Goal: Browse casually: Explore the website without a specific task or goal

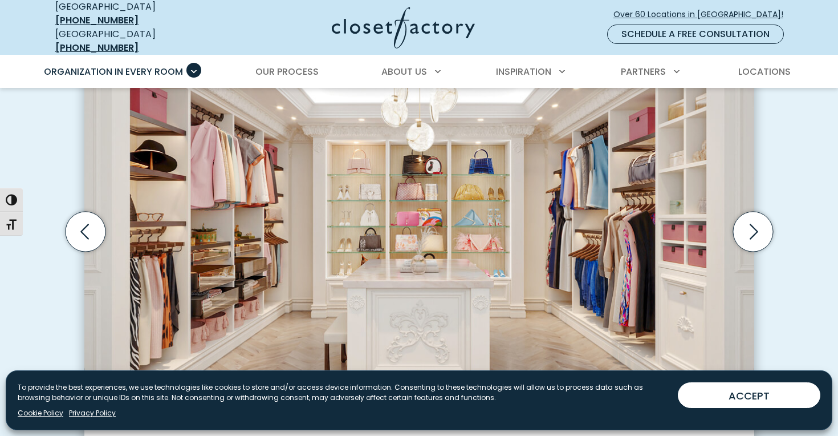
scroll to position [391, 0]
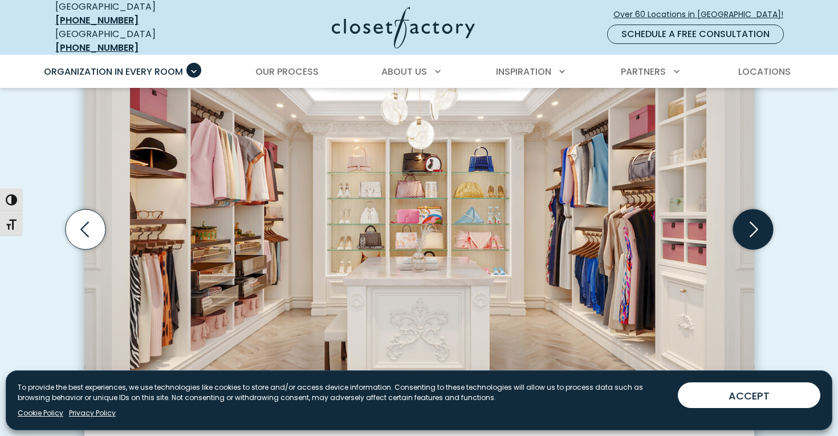
click at [765, 217] on icon "Next slide" at bounding box center [753, 229] width 40 height 40
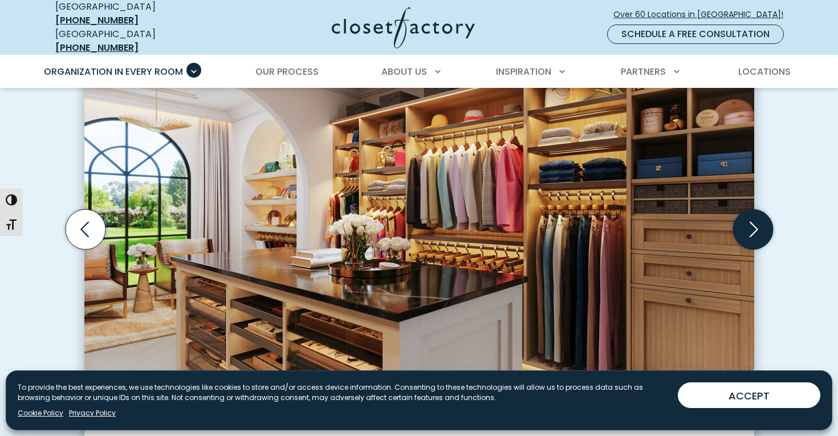
click at [761, 217] on icon "Next slide" at bounding box center [753, 229] width 40 height 40
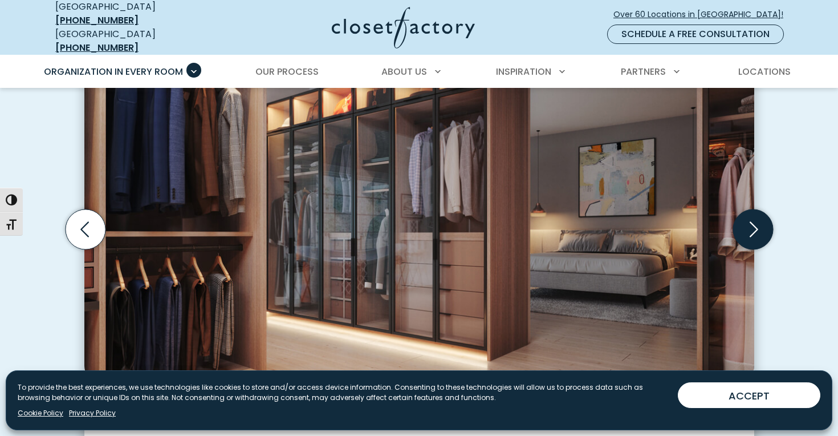
click at [762, 219] on icon "Next slide" at bounding box center [753, 229] width 40 height 40
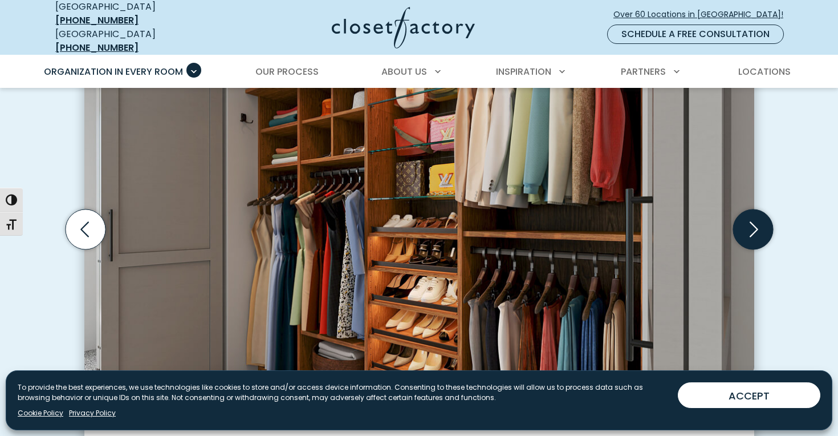
click at [761, 219] on icon "Next slide" at bounding box center [753, 229] width 40 height 40
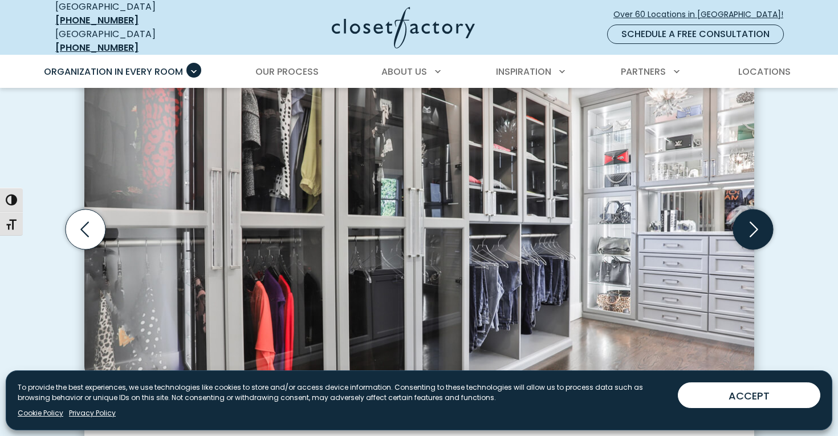
click at [761, 219] on icon "Next slide" at bounding box center [753, 229] width 40 height 40
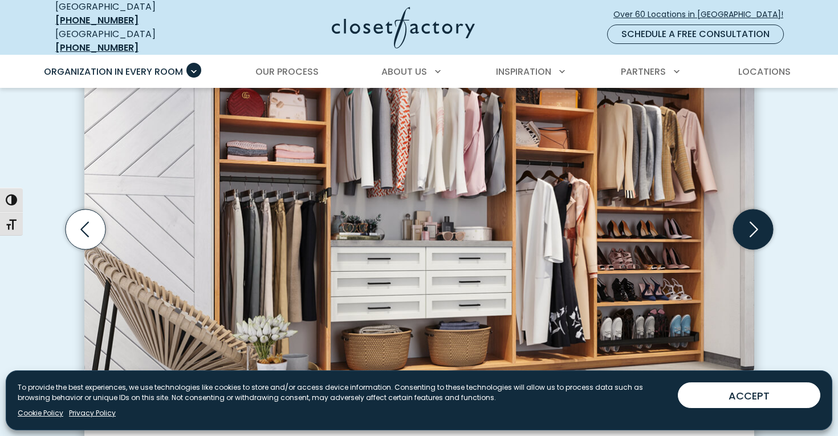
click at [760, 219] on icon "Next slide" at bounding box center [753, 229] width 40 height 40
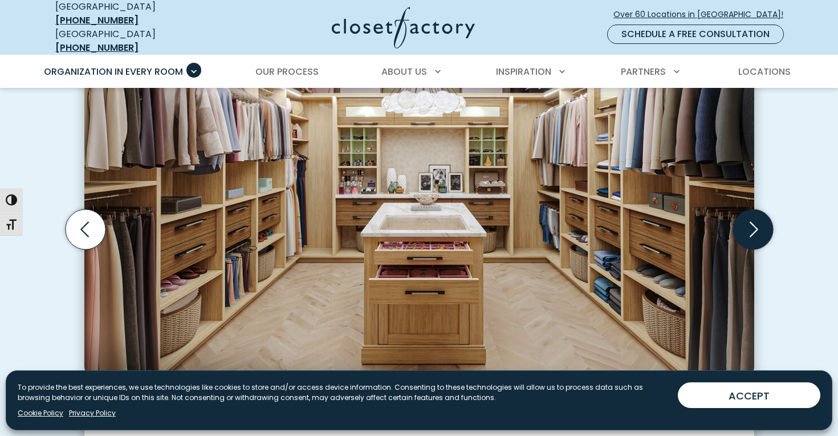
click at [760, 219] on icon "Next slide" at bounding box center [753, 229] width 40 height 40
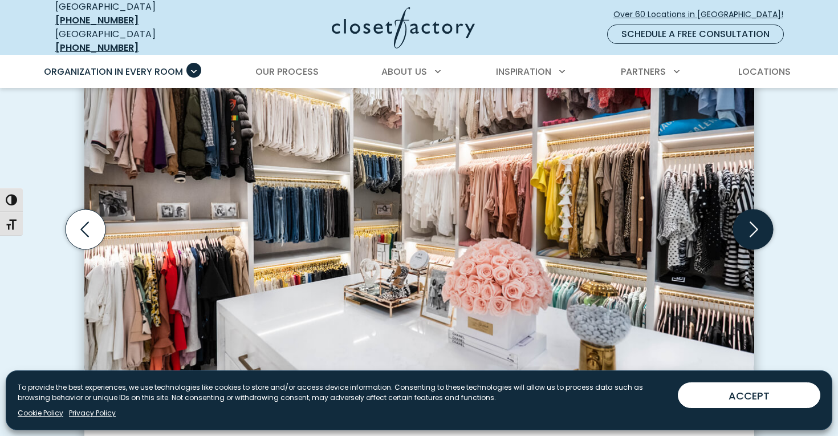
click at [760, 219] on icon "Next slide" at bounding box center [753, 229] width 40 height 40
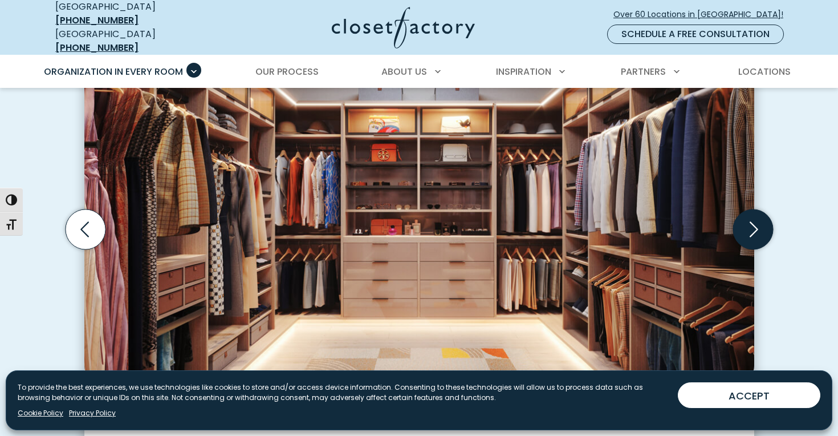
click at [760, 219] on icon "Next slide" at bounding box center [753, 229] width 40 height 40
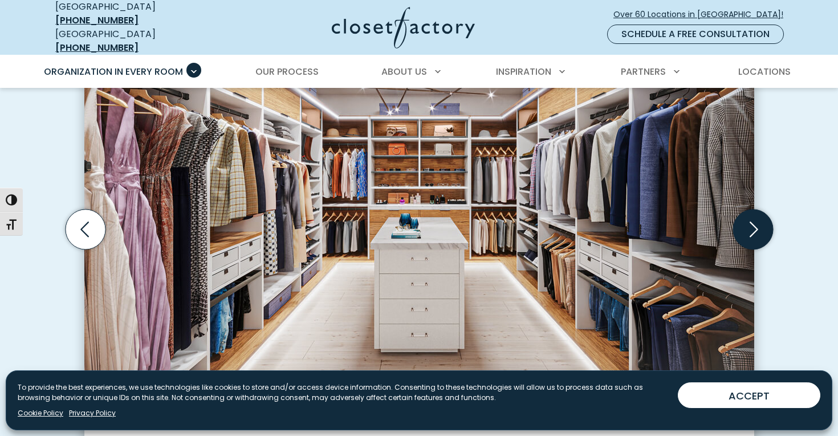
click at [760, 219] on icon "Next slide" at bounding box center [753, 229] width 40 height 40
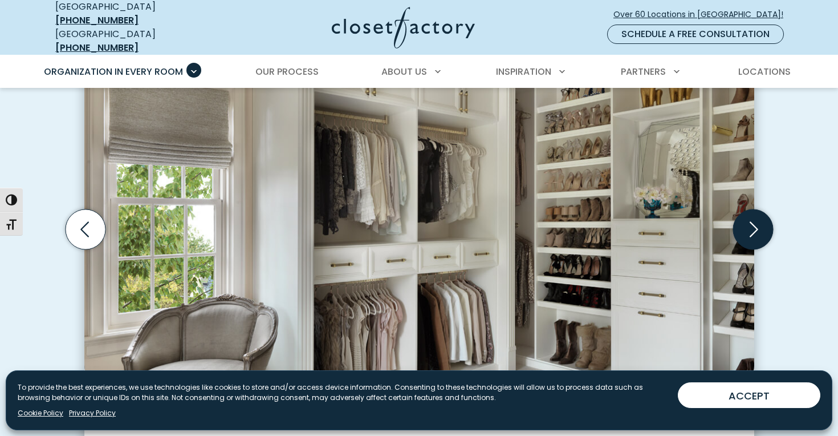
click at [760, 219] on icon "Next slide" at bounding box center [753, 229] width 40 height 40
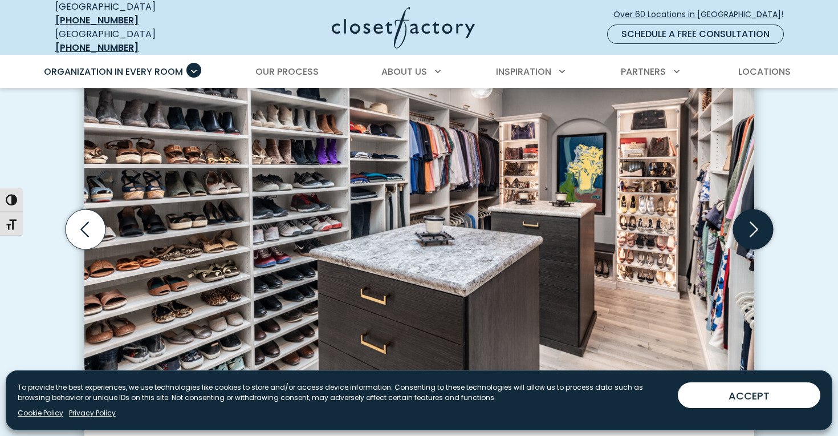
click at [760, 219] on icon "Next slide" at bounding box center [753, 229] width 40 height 40
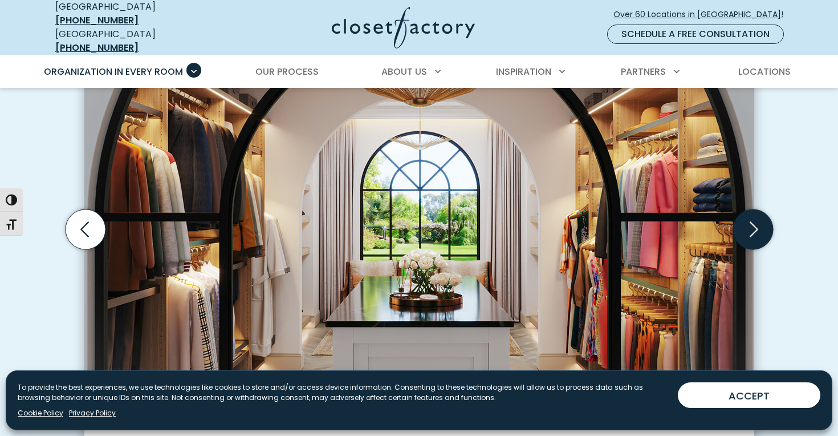
click at [760, 219] on icon "Next slide" at bounding box center [753, 229] width 40 height 40
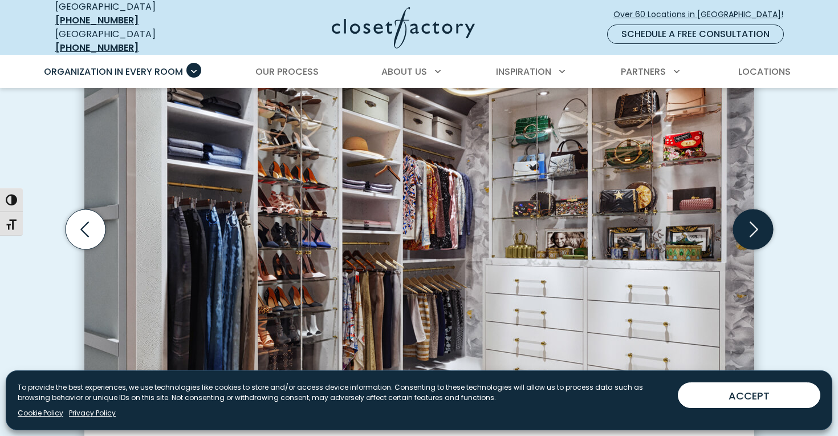
click at [760, 219] on icon "Next slide" at bounding box center [753, 229] width 40 height 40
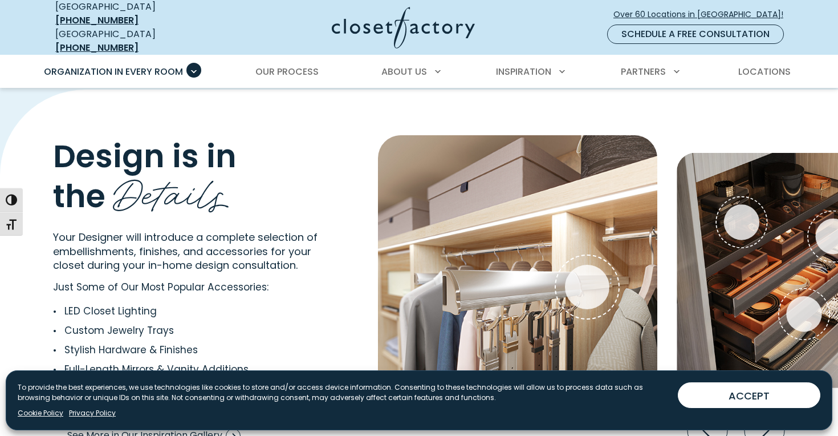
scroll to position [2095, 0]
